Goal: Communication & Community: Participate in discussion

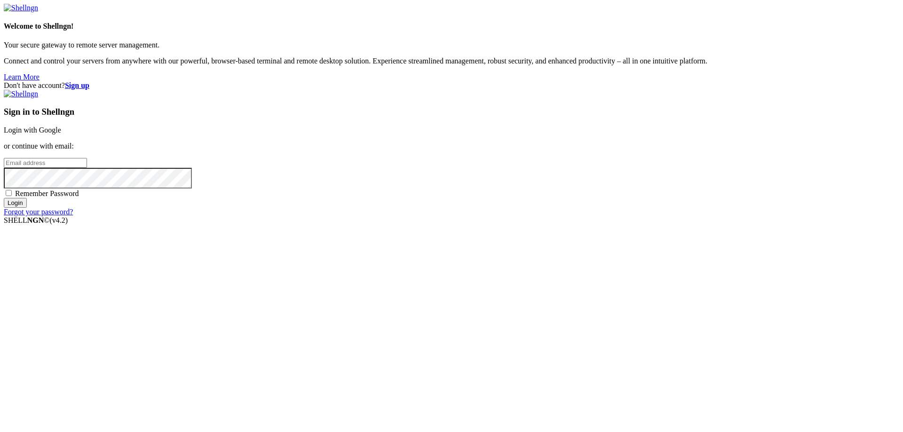
click at [61, 134] on link "Login with Google" at bounding box center [32, 130] width 57 height 8
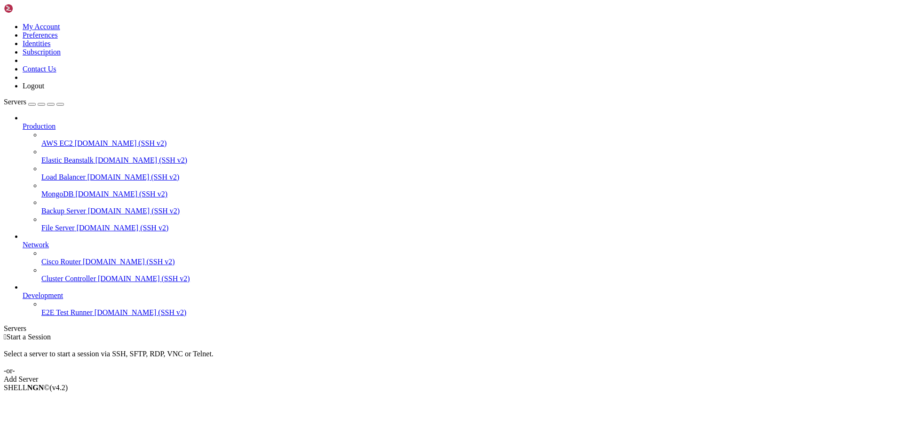
click at [4, 23] on icon at bounding box center [4, 23] width 0 height 0
click at [44, 90] on link "Logout" at bounding box center [34, 86] width 22 height 8
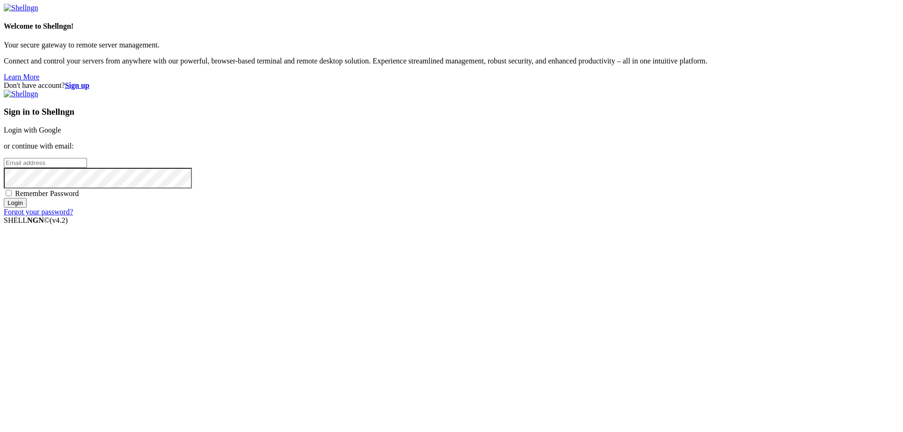
click at [61, 134] on link "Login with Google" at bounding box center [32, 130] width 57 height 8
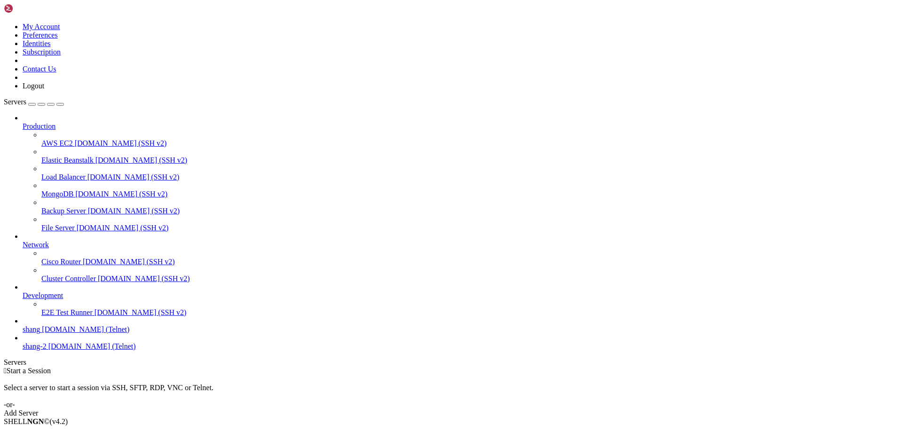
click at [88, 334] on span "[DOMAIN_NAME] (Telnet)" at bounding box center [86, 330] width 88 height 8
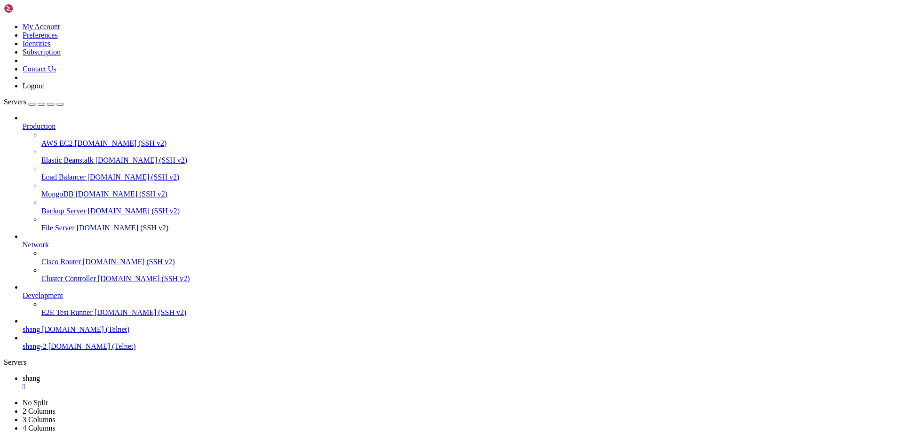
scroll to position [3481, 0]
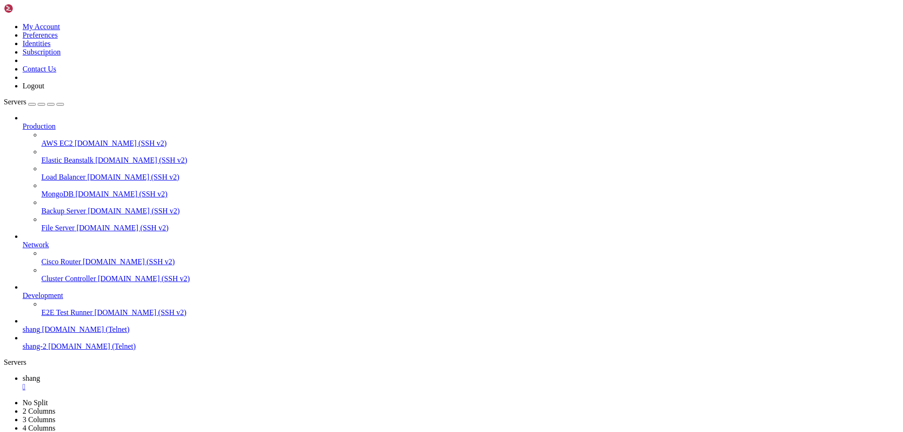
scroll to position [4827, 0]
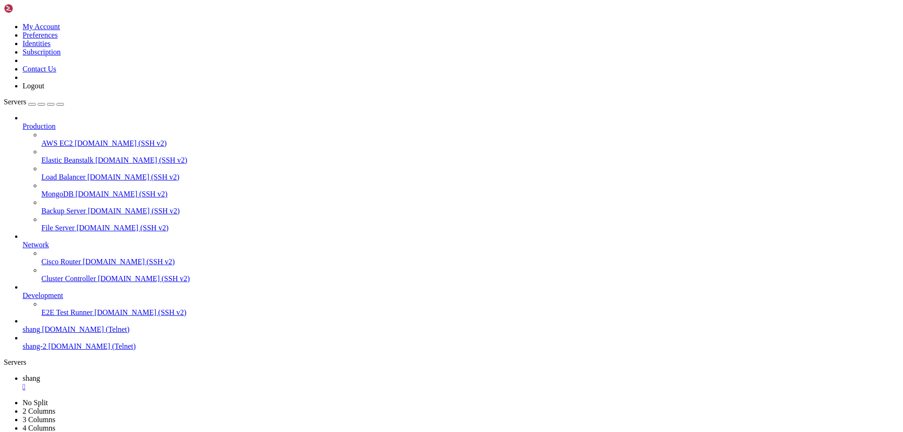
scroll to position [5914, 0]
drag, startPoint x: 70, startPoint y: 681, endPoint x: 11, endPoint y: 681, distance: 58.8
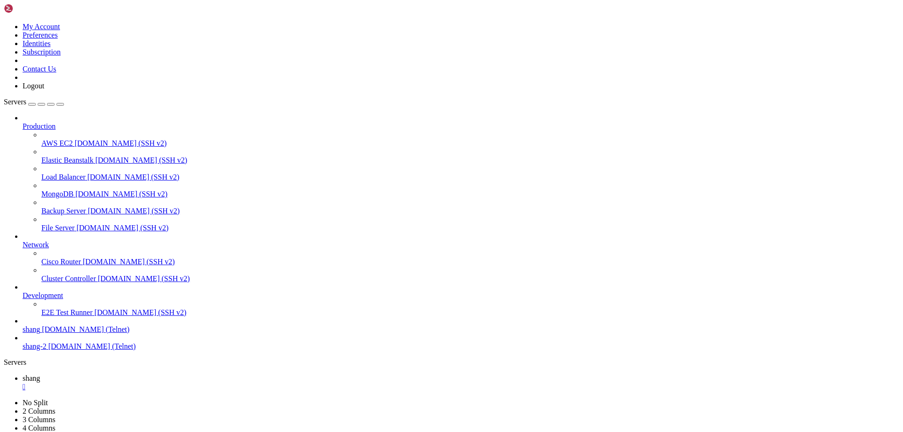
scroll to position [6810, 0]
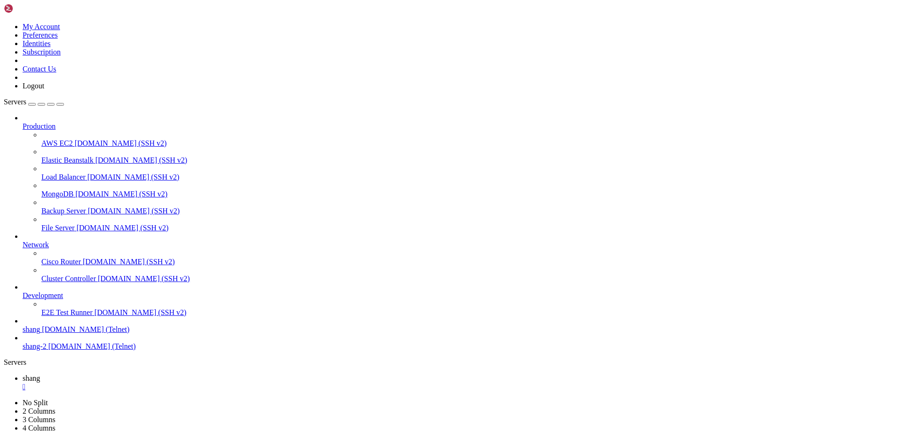
scroll to position [7692, 0]
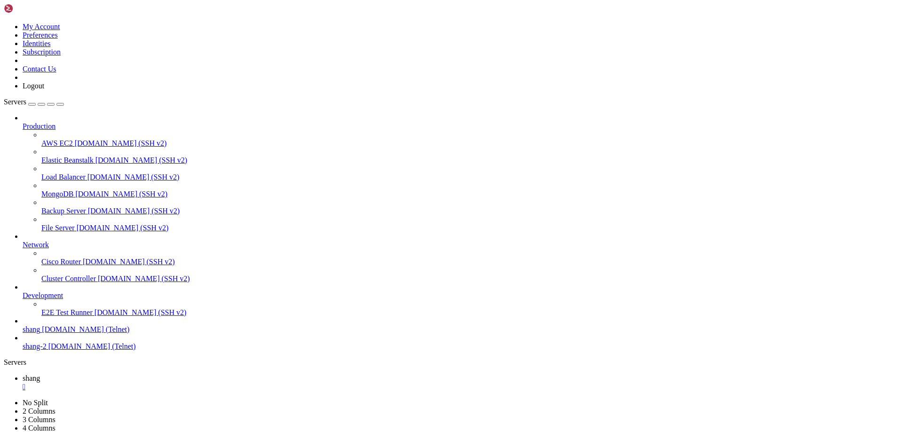
scroll to position [8172, 0]
drag, startPoint x: 55, startPoint y: 901, endPoint x: 9, endPoint y: 902, distance: 46.1
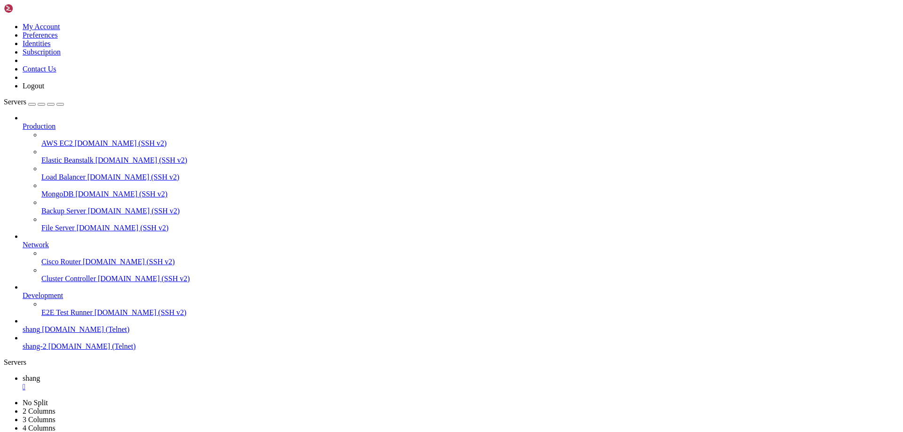
scroll to position [8475, 0]
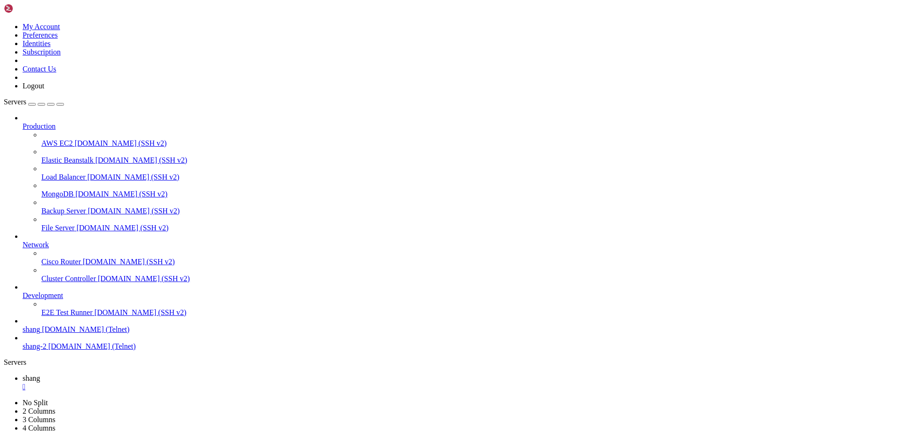
scroll to position [9809, 0]
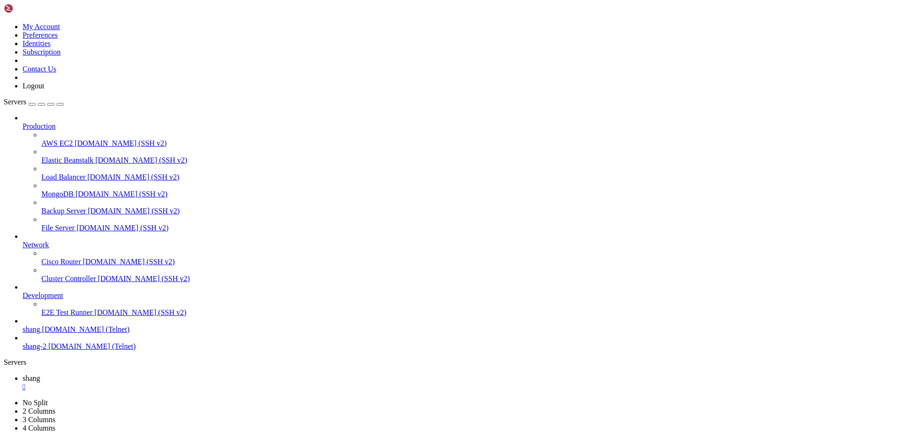
drag, startPoint x: 103, startPoint y: 865, endPoint x: 177, endPoint y: 865, distance: 74.3
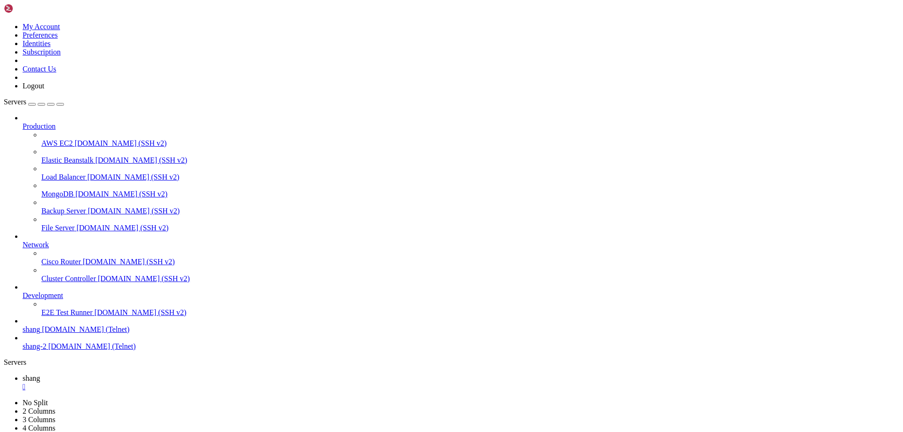
click at [41, 224] on span "File Server" at bounding box center [57, 228] width 33 height 8
